Goal: Transaction & Acquisition: Purchase product/service

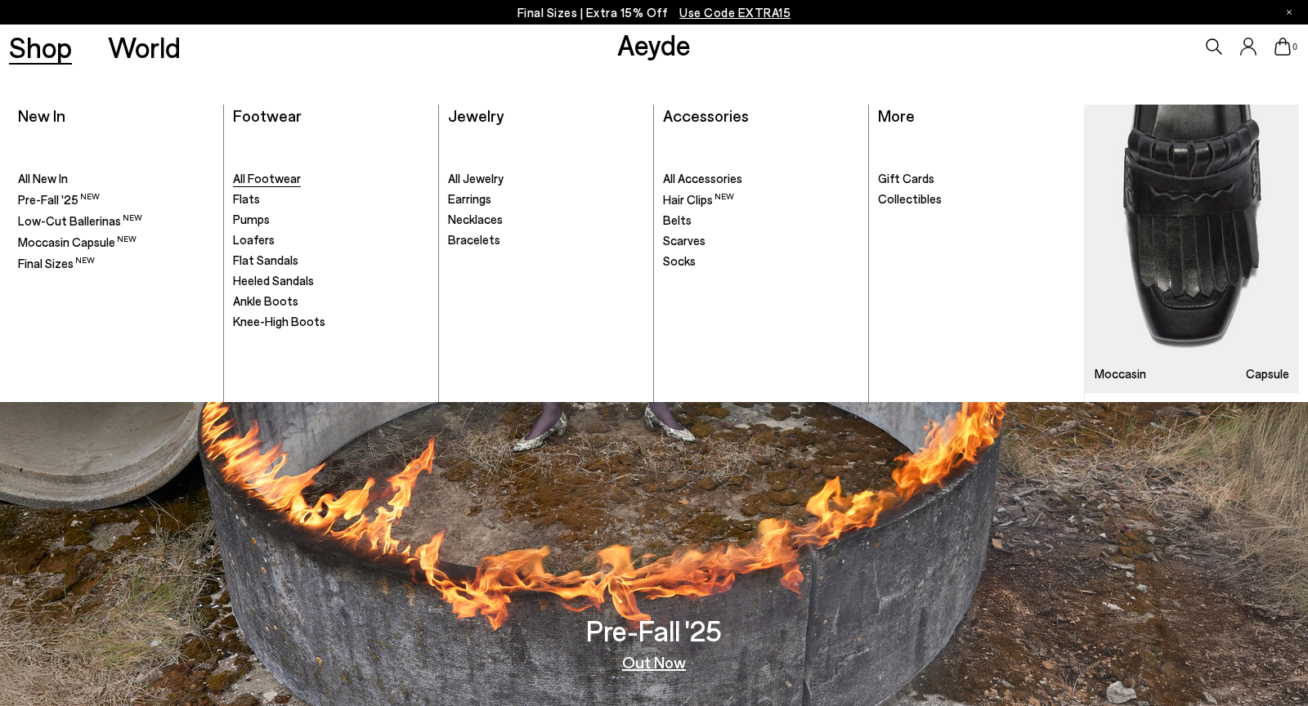
click at [289, 177] on span "All Footwear" at bounding box center [267, 178] width 68 height 15
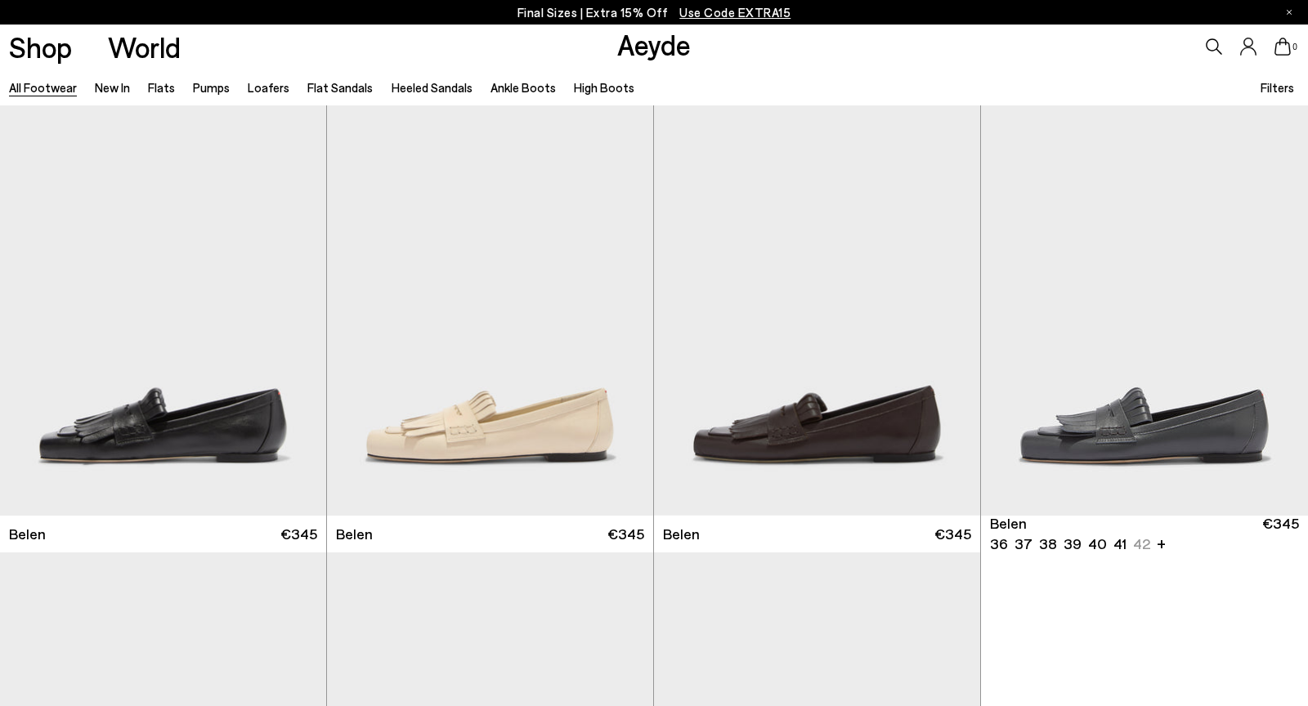
click at [1276, 87] on span "Filters" at bounding box center [1278, 87] width 34 height 15
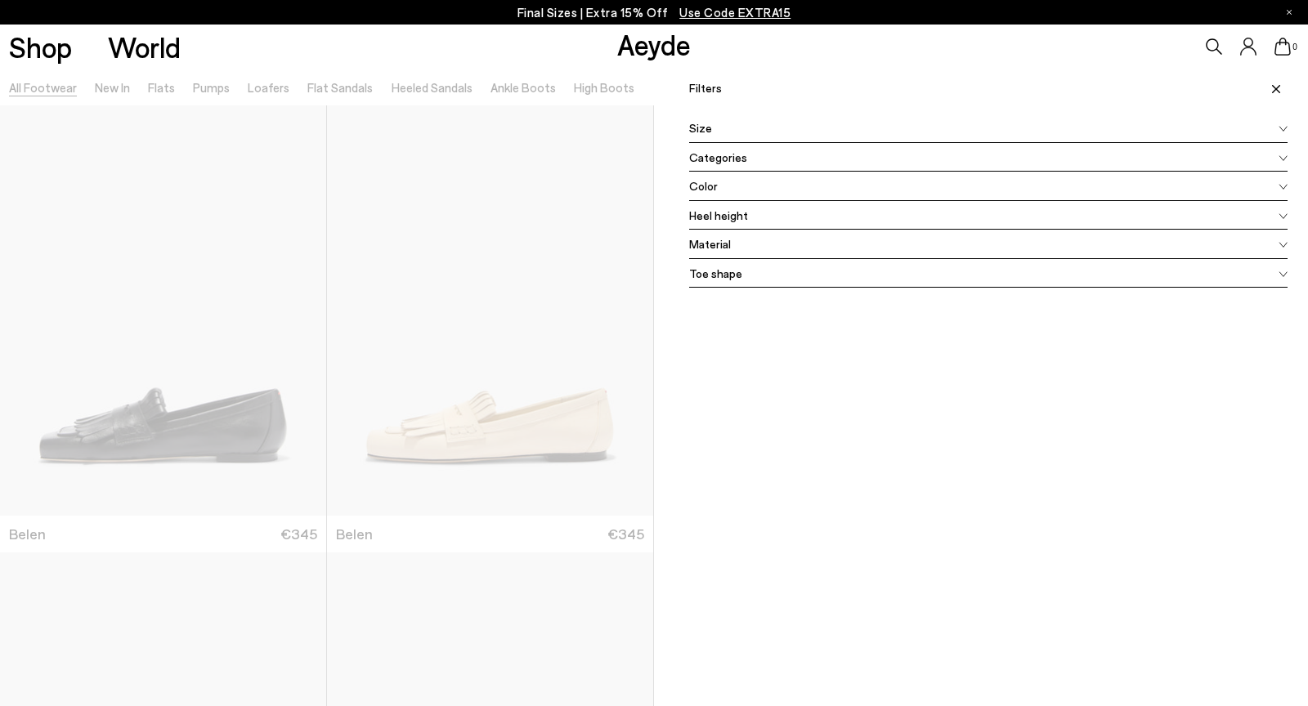
click at [822, 122] on div "Size" at bounding box center [988, 128] width 599 height 29
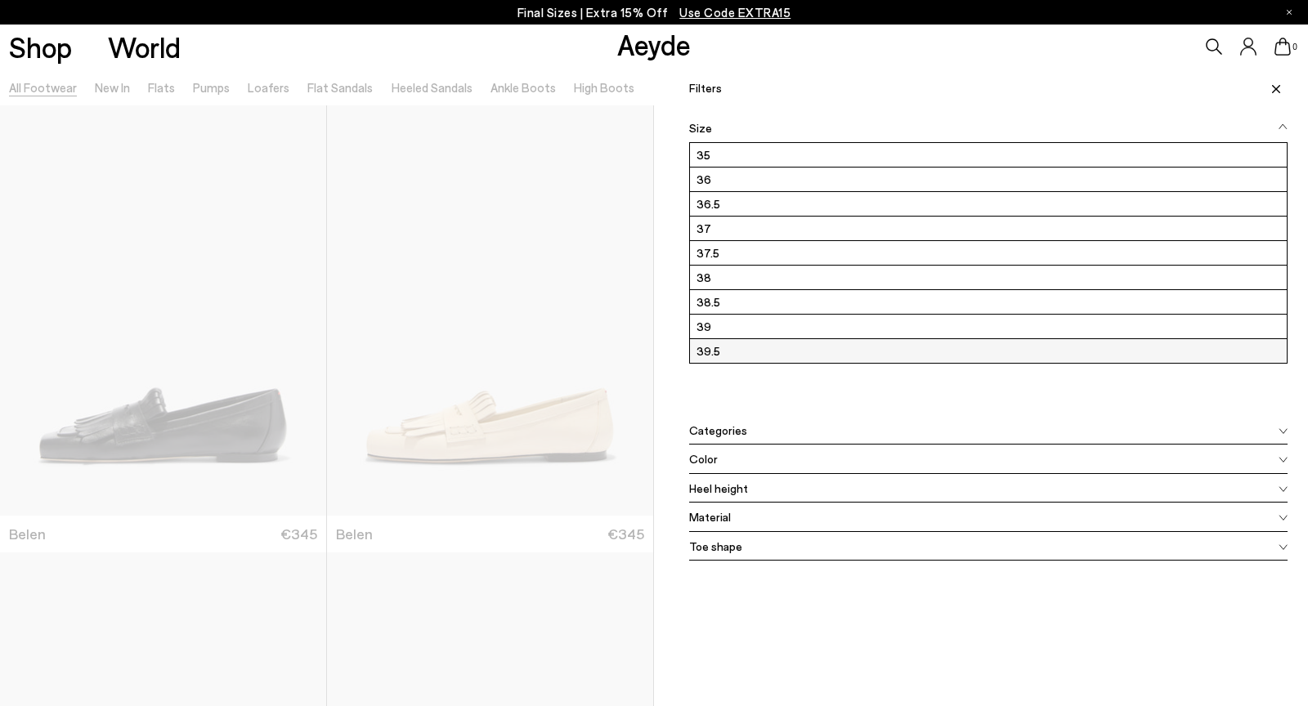
scroll to position [213, 0]
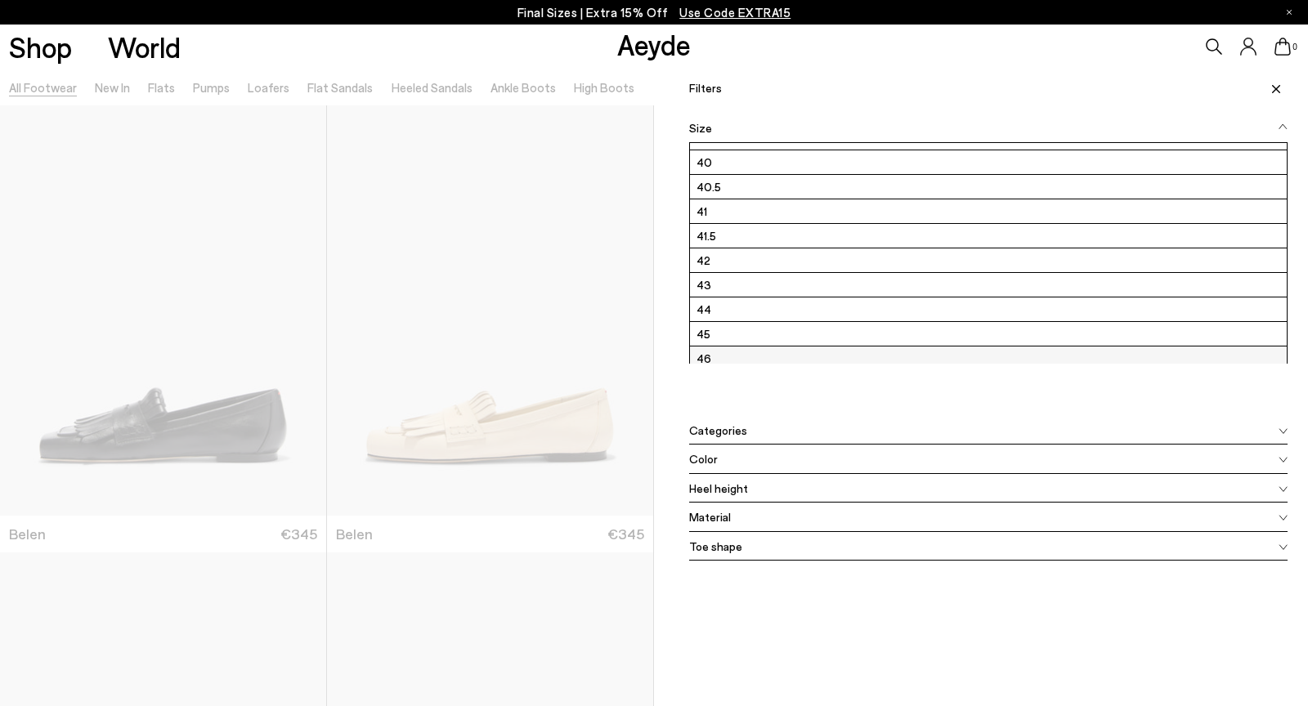
click at [881, 349] on label "46" at bounding box center [988, 359] width 597 height 24
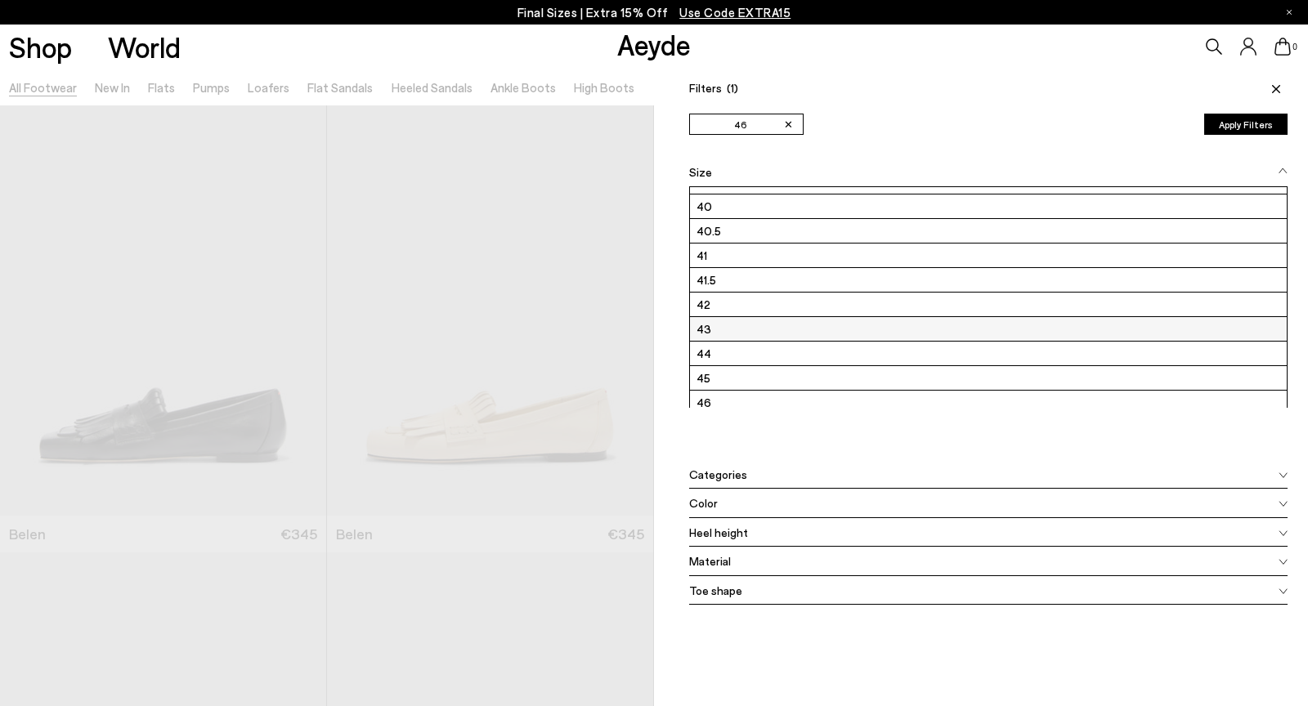
click at [882, 333] on label "43" at bounding box center [988, 329] width 597 height 24
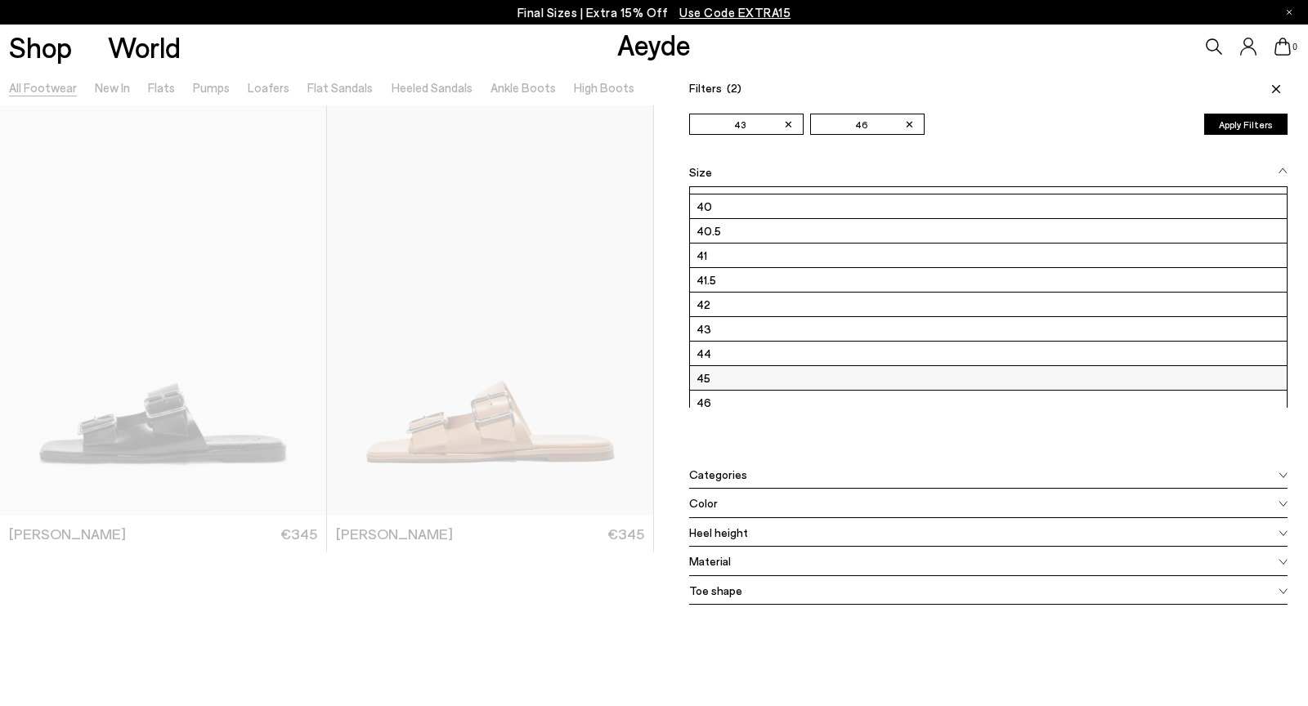
click at [846, 370] on label "45" at bounding box center [988, 378] width 597 height 24
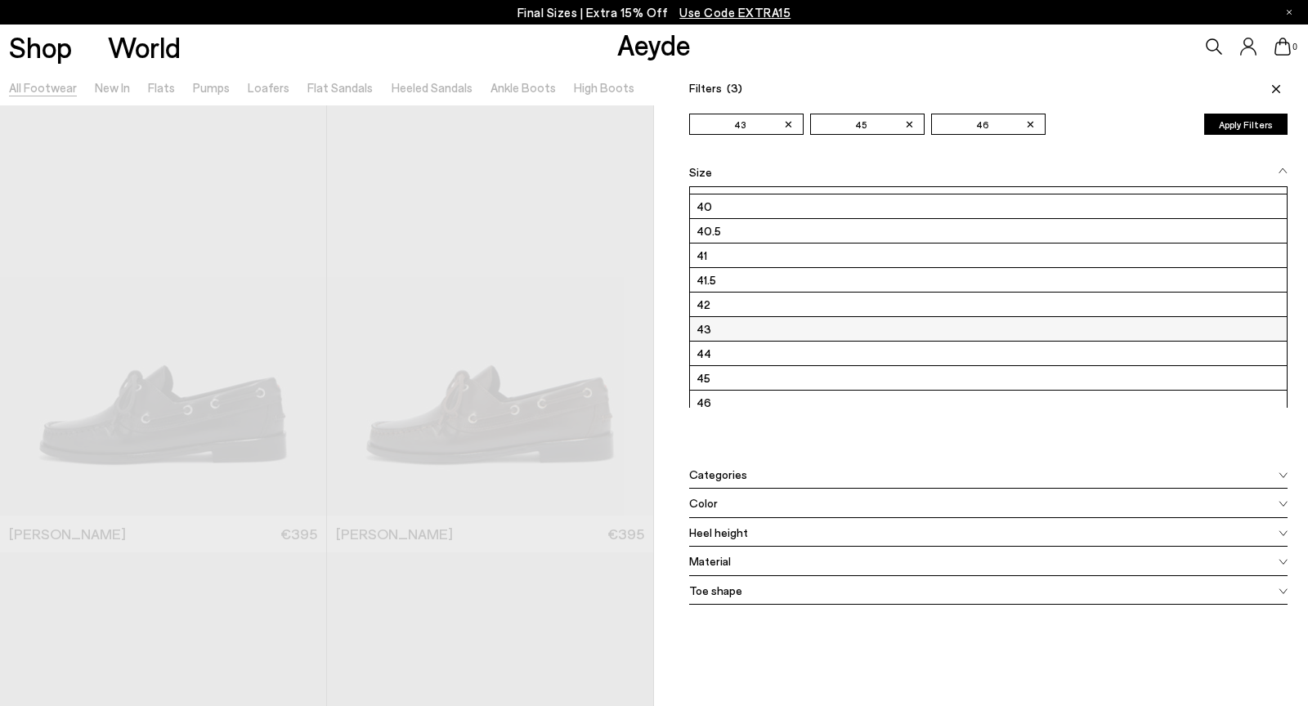
click at [863, 328] on label "43" at bounding box center [988, 329] width 597 height 24
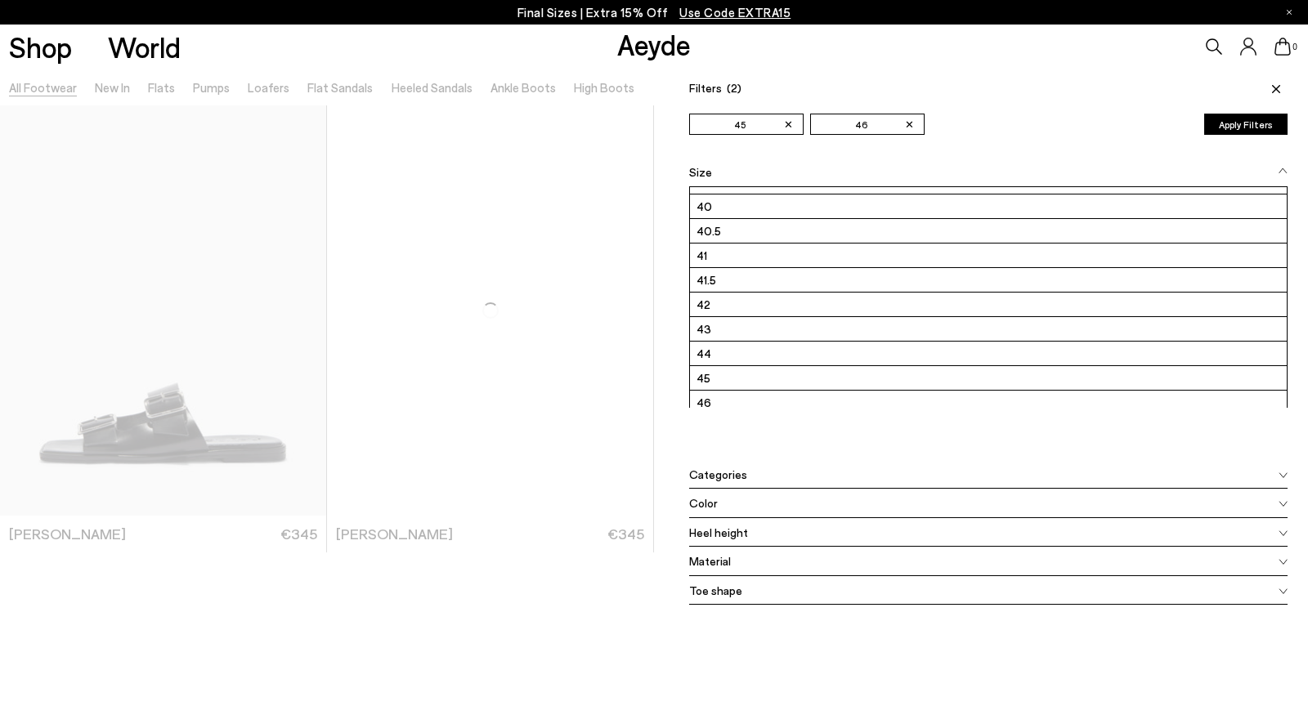
click at [1240, 125] on button "Apply Filters" at bounding box center [1245, 124] width 83 height 21
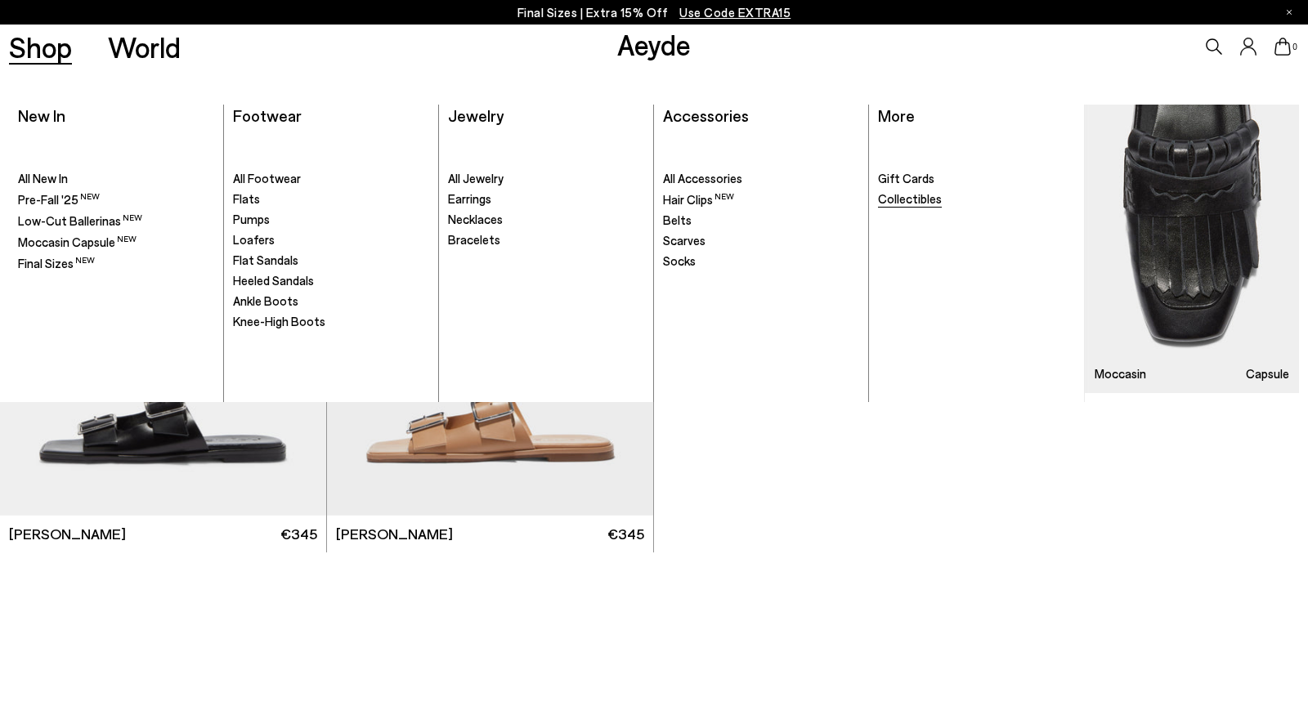
click at [917, 202] on span "Collectibles" at bounding box center [910, 198] width 64 height 15
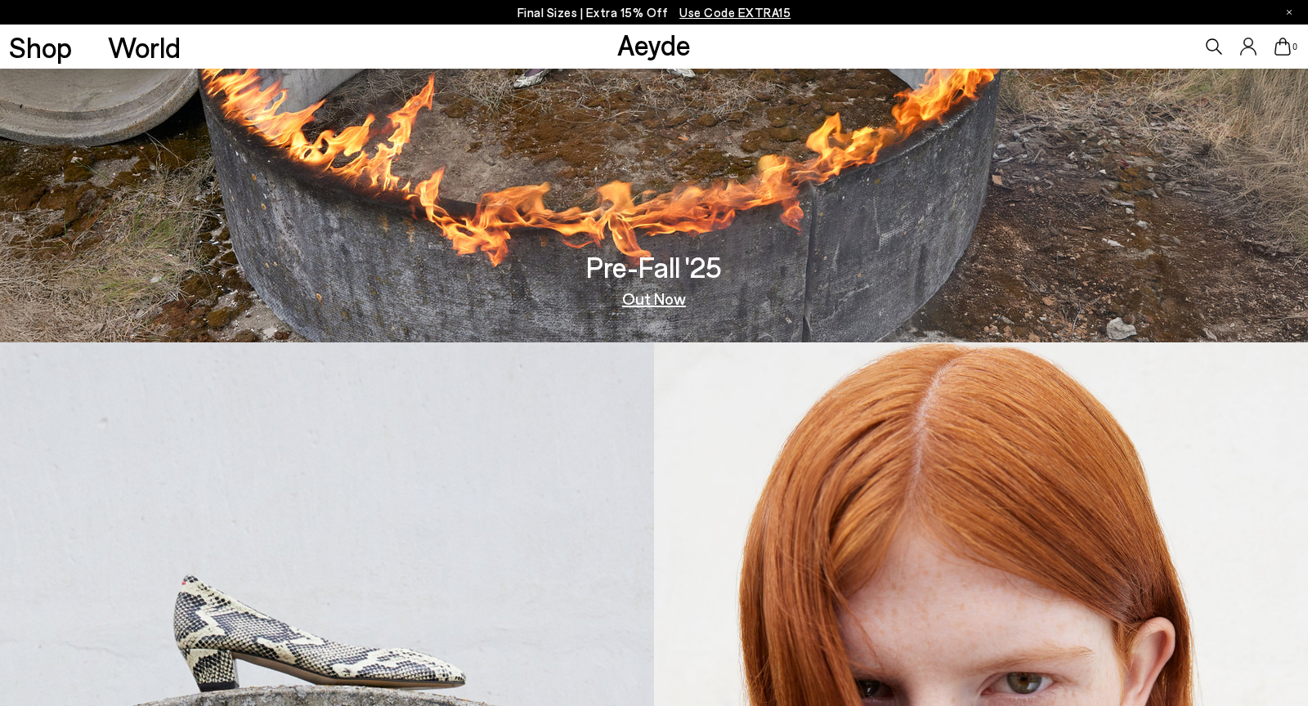
scroll to position [428, 0]
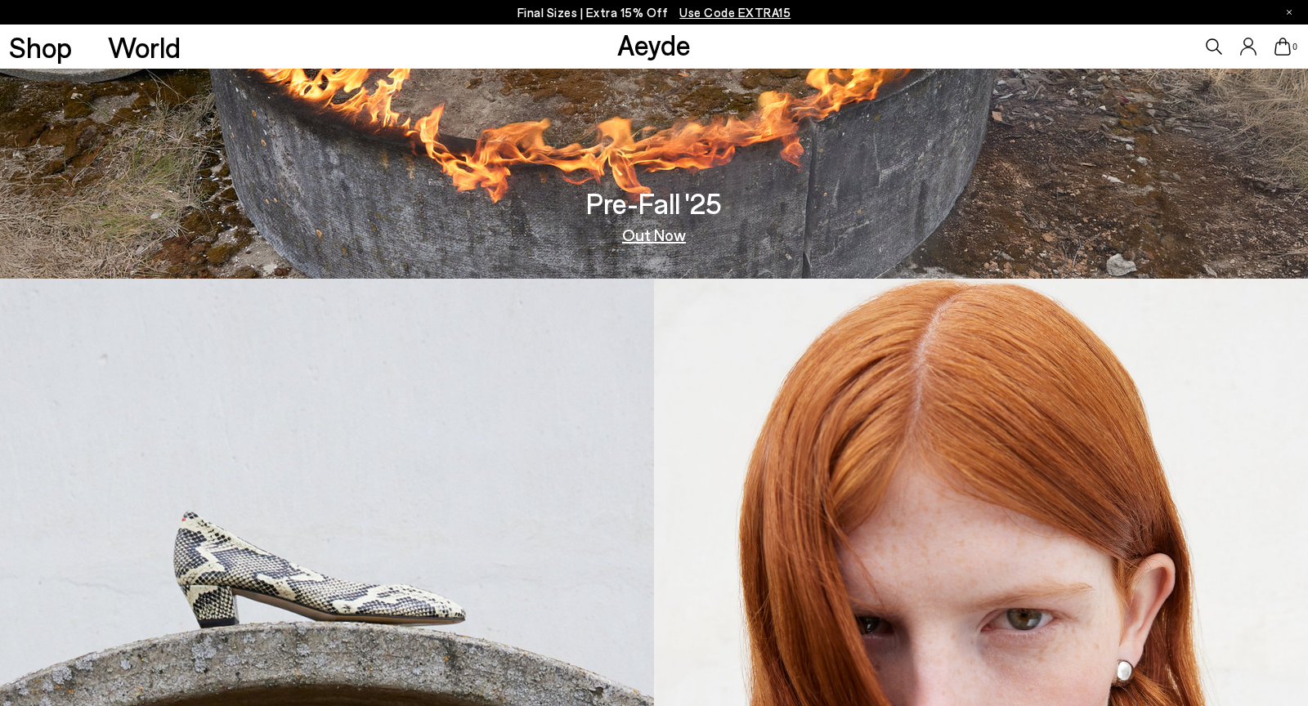
click at [652, 240] on link "Out Now" at bounding box center [654, 234] width 64 height 16
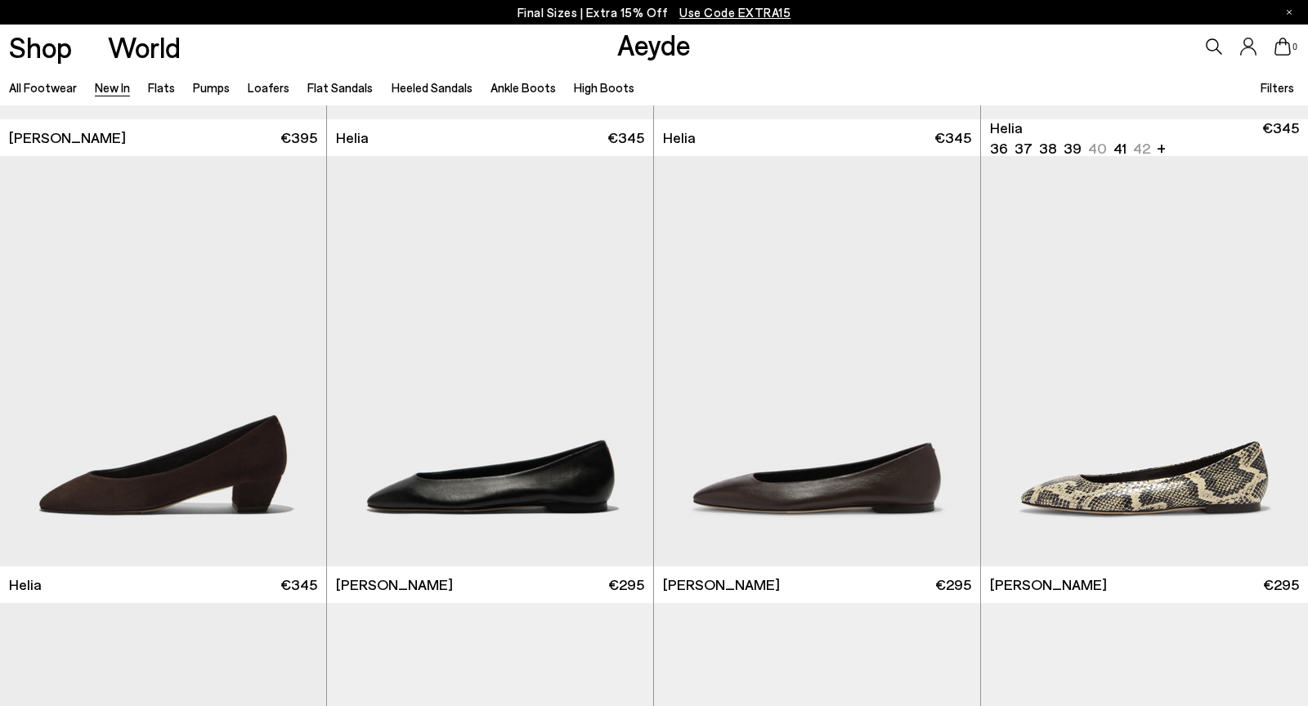
scroll to position [1792, 0]
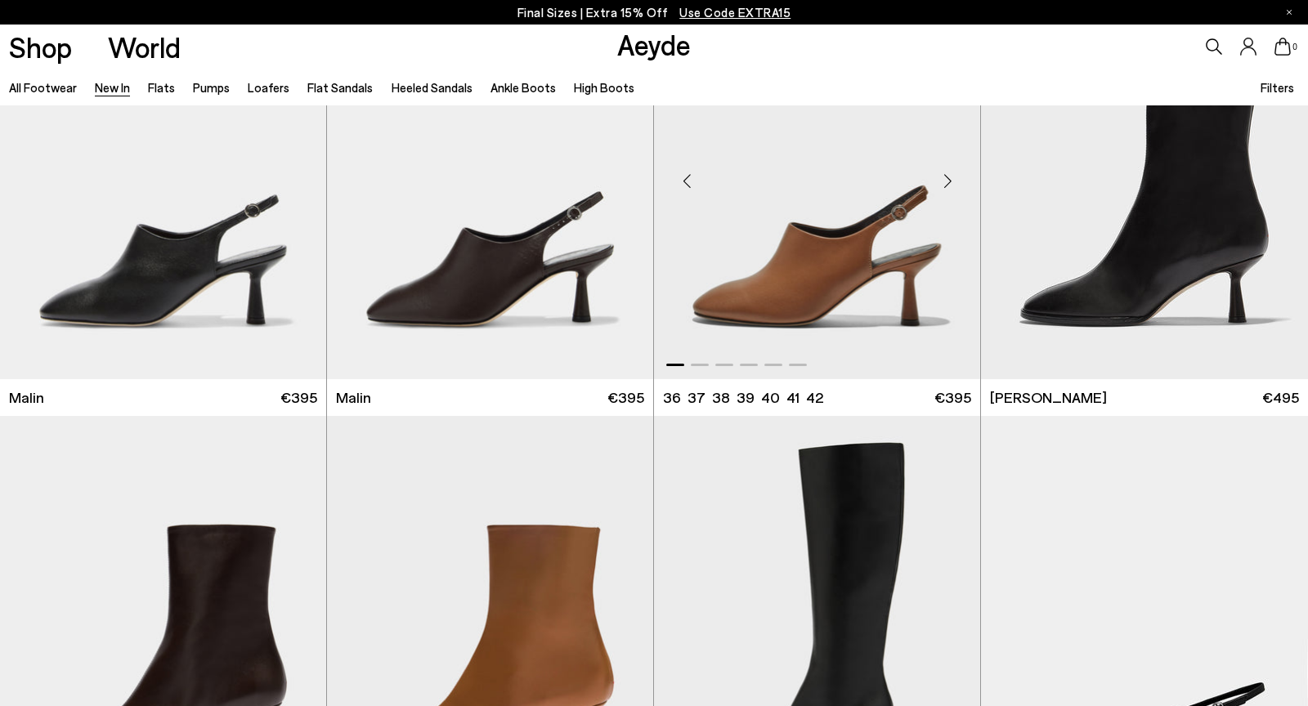
scroll to position [4567, 0]
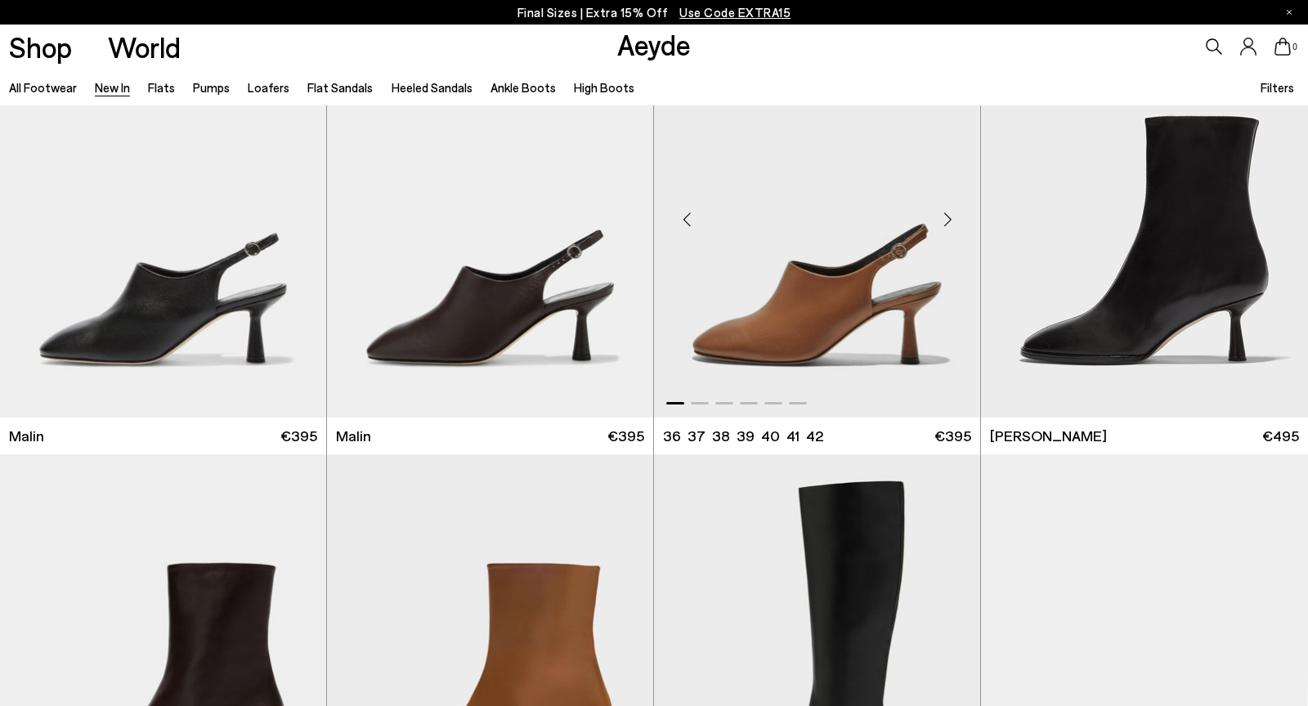
click at [949, 213] on div "Next slide" at bounding box center [947, 219] width 49 height 49
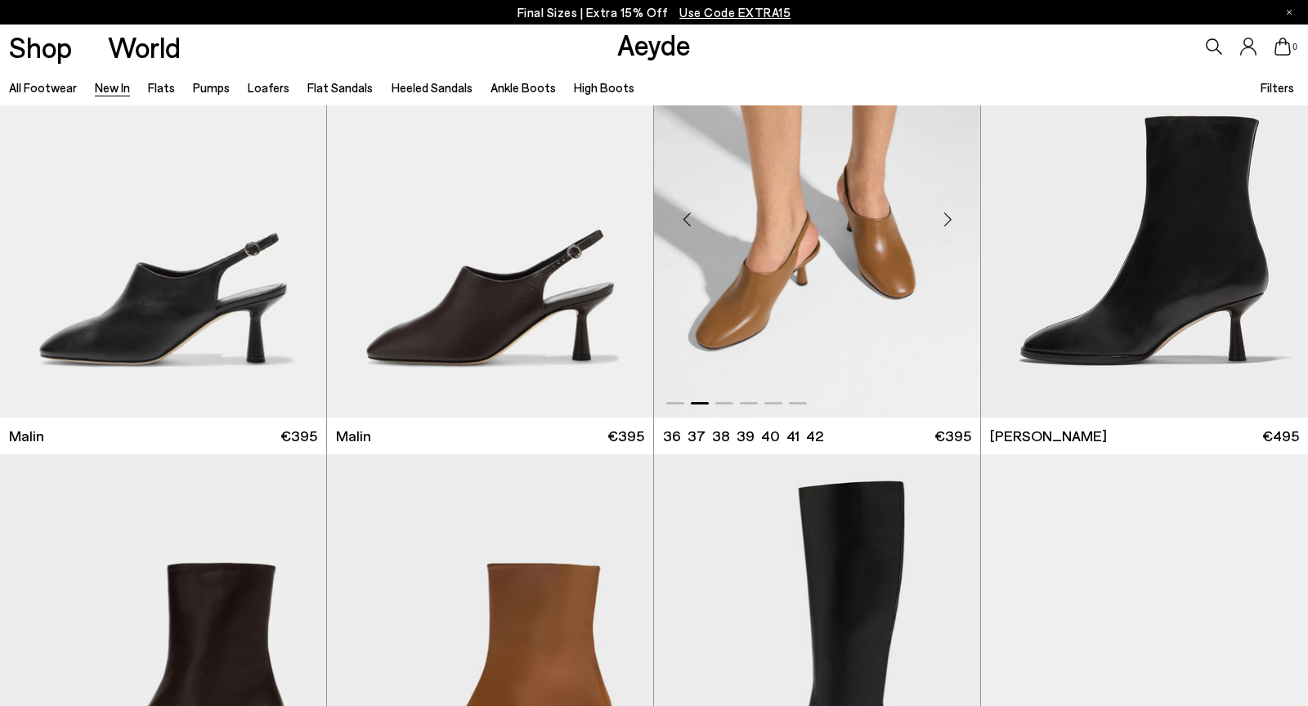
click at [949, 213] on div "Next slide" at bounding box center [947, 219] width 49 height 49
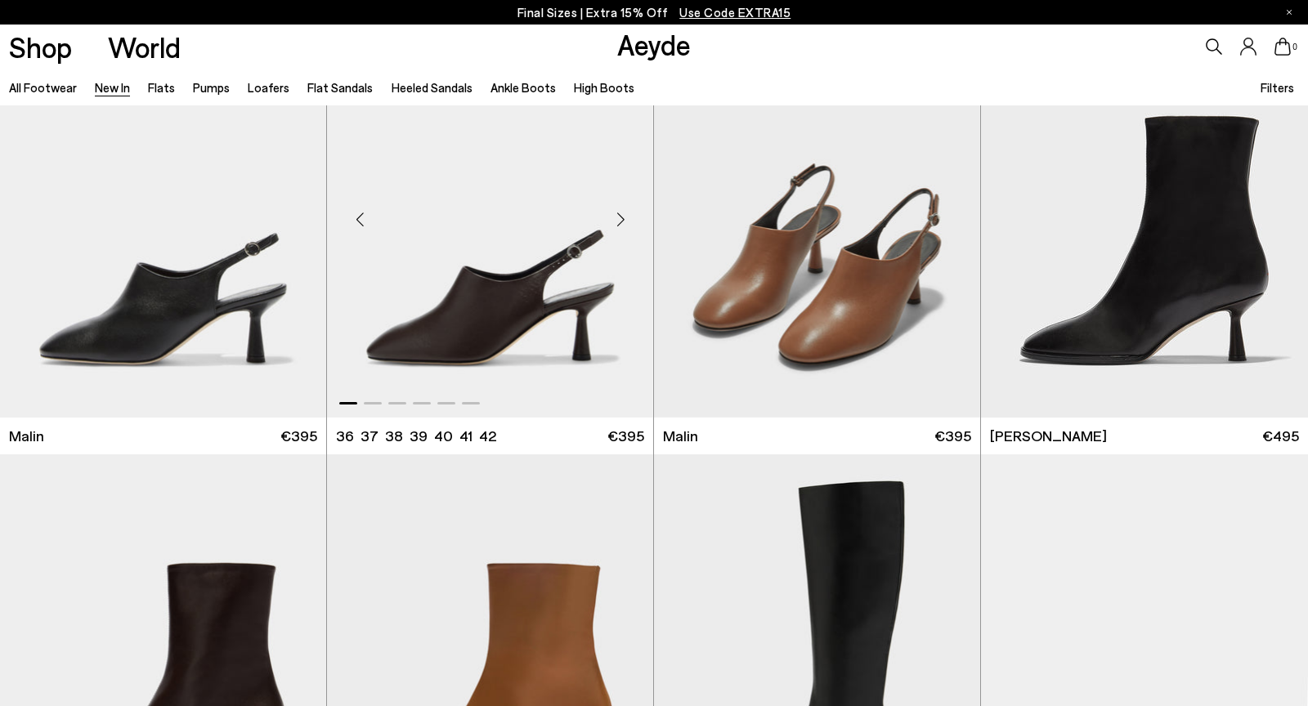
click at [619, 213] on div "Next slide" at bounding box center [620, 219] width 49 height 49
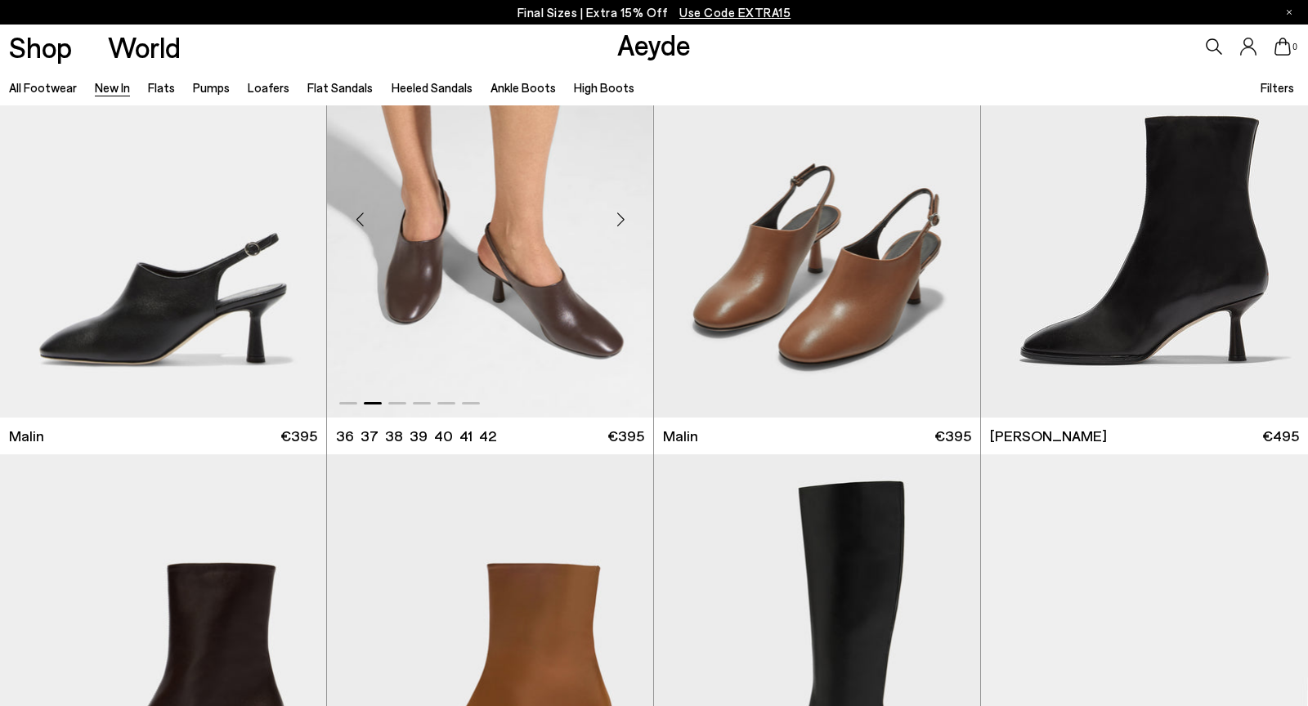
click at [619, 213] on div "Next slide" at bounding box center [620, 219] width 49 height 49
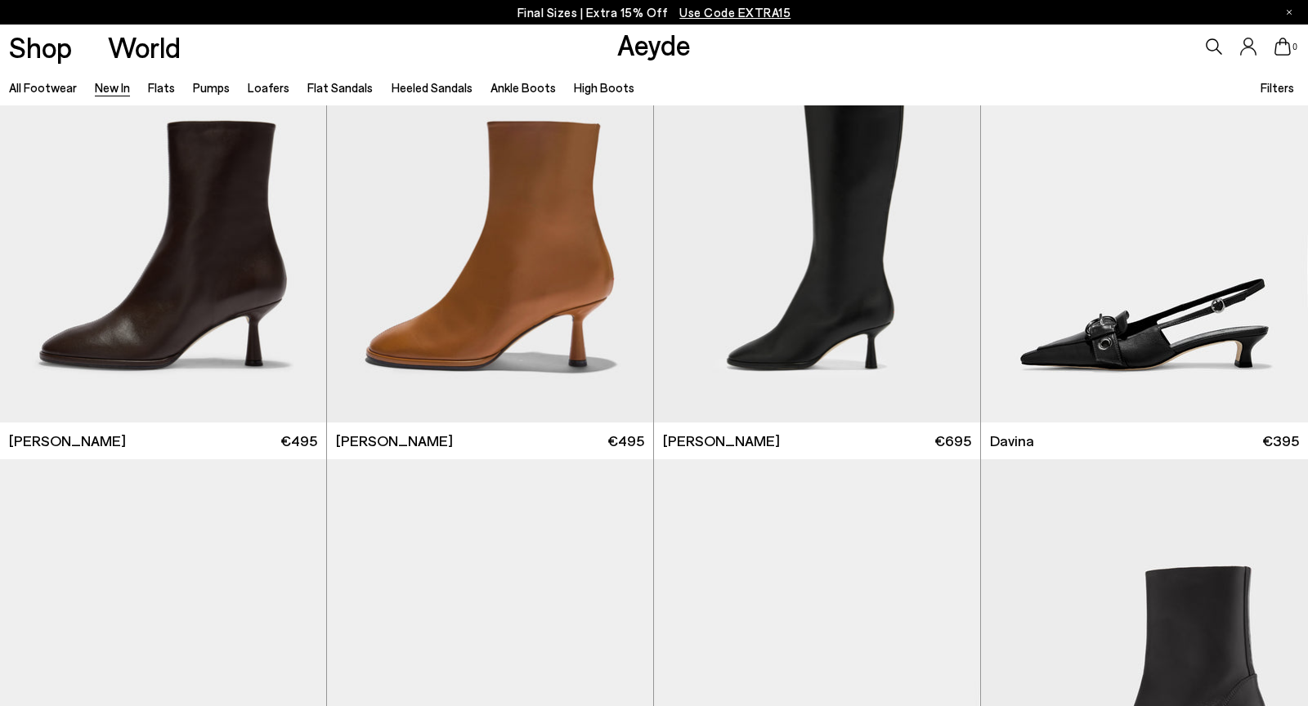
scroll to position [5047, 0]
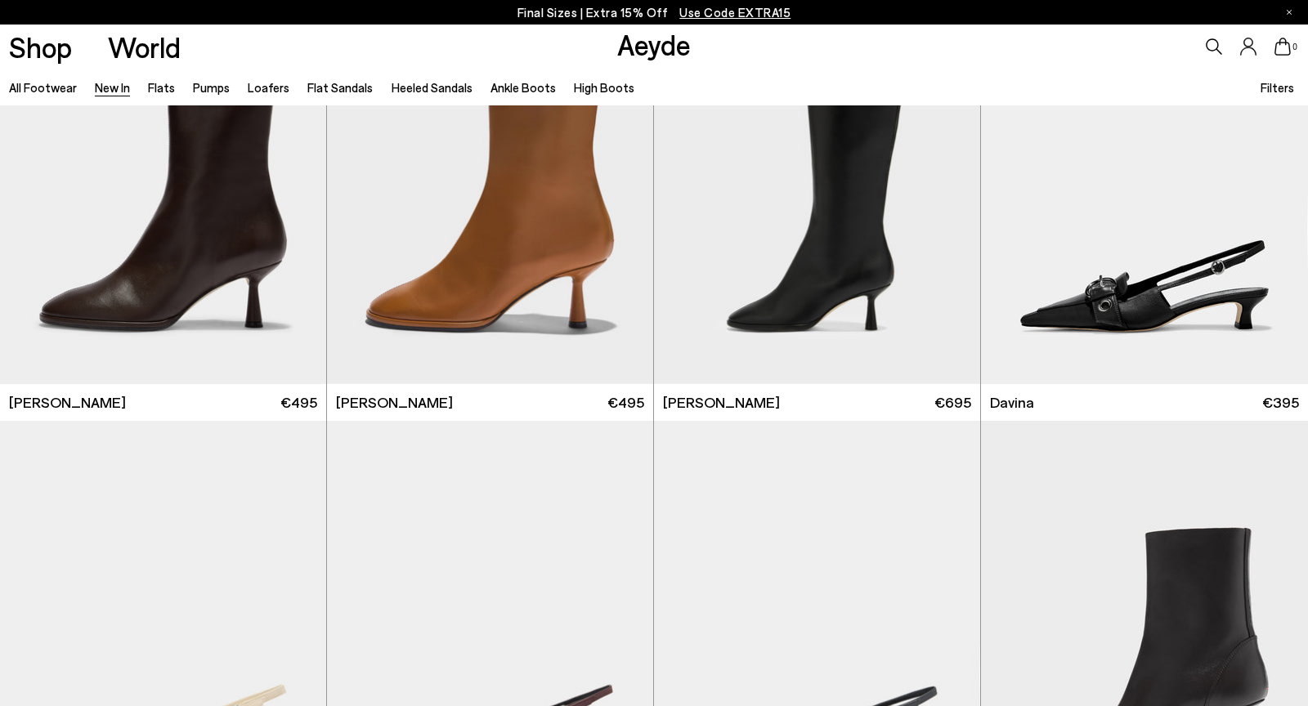
click at [1206, 45] on icon at bounding box center [1214, 46] width 16 height 16
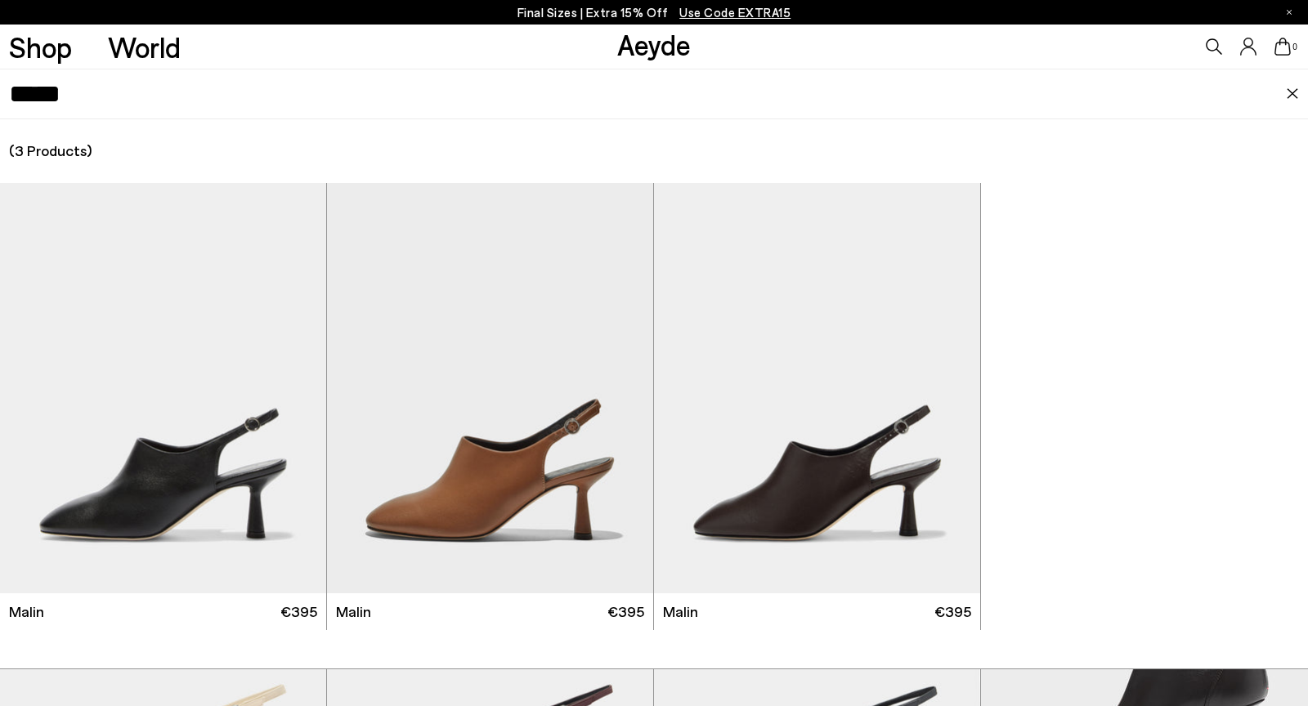
type input "*****"
click at [1297, 92] on img at bounding box center [1292, 93] width 13 height 11
